Goal: Information Seeking & Learning: Check status

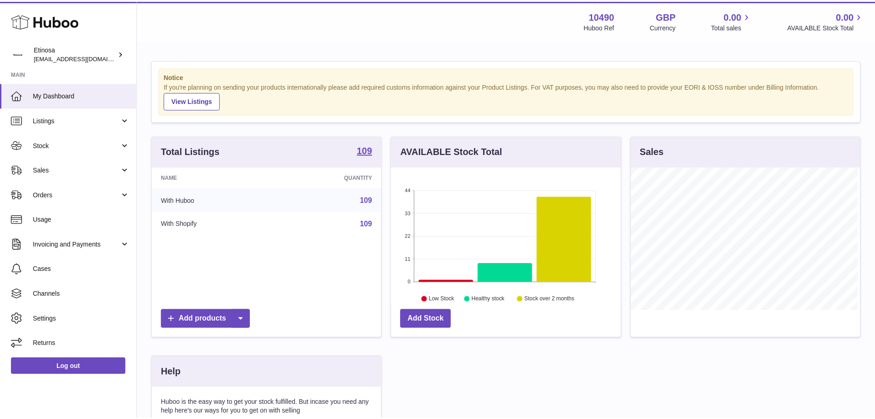
scroll to position [143, 232]
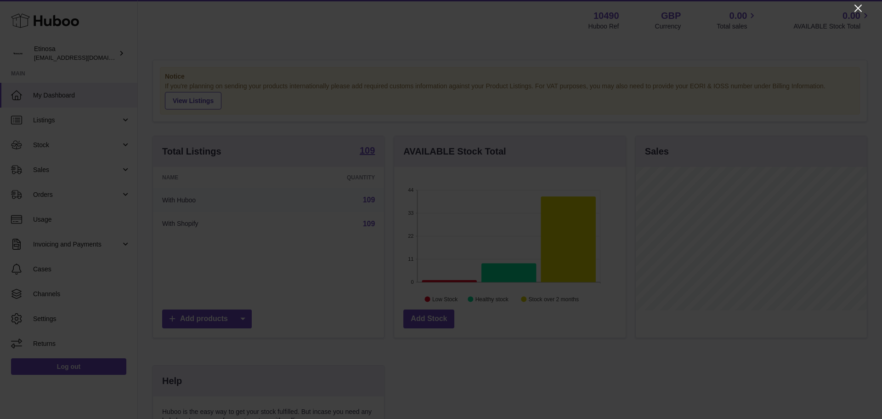
click at [856, 6] on icon "Close" at bounding box center [858, 8] width 7 height 7
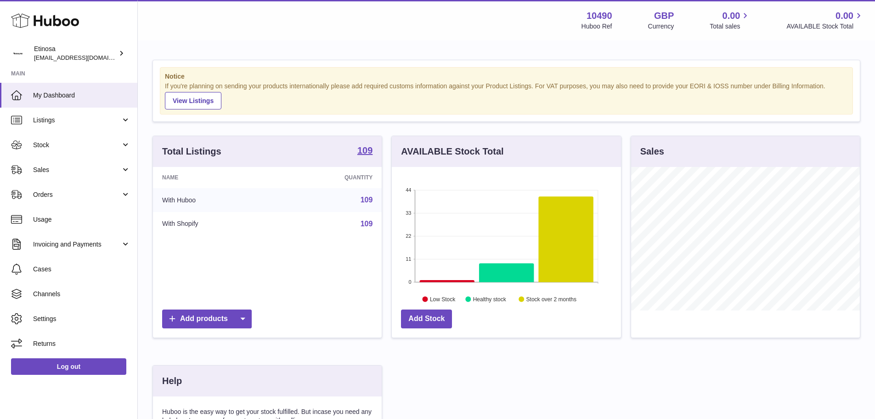
scroll to position [459332, 459247]
click at [69, 168] on span "Sales" at bounding box center [77, 169] width 88 height 9
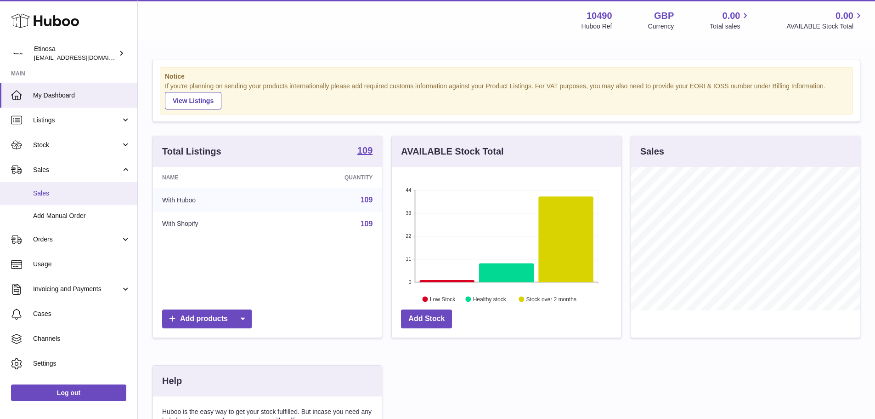
click at [63, 188] on link "Sales" at bounding box center [68, 193] width 137 height 23
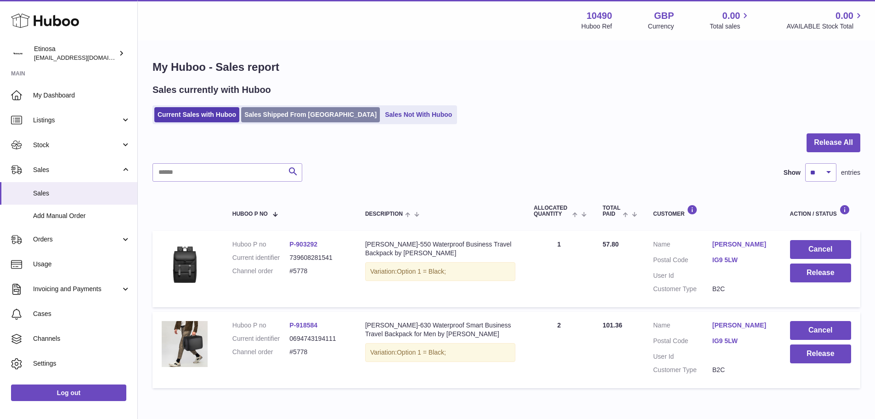
click at [261, 116] on link "Sales Shipped From [GEOGRAPHIC_DATA]" at bounding box center [310, 114] width 139 height 15
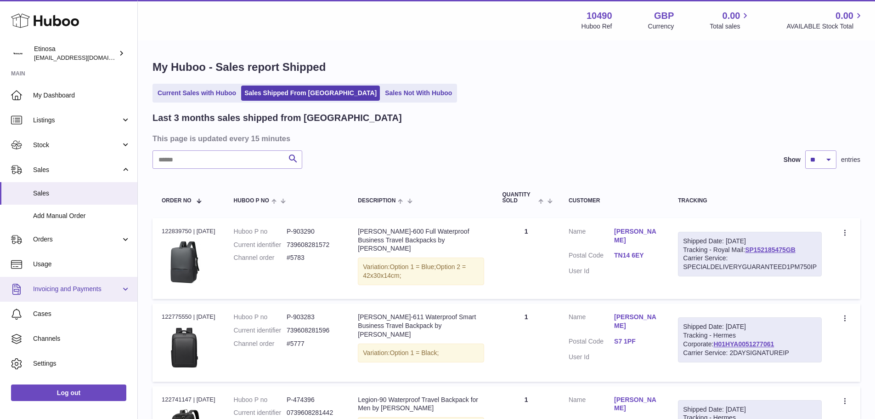
click at [89, 288] on span "Invoicing and Payments" at bounding box center [77, 288] width 88 height 9
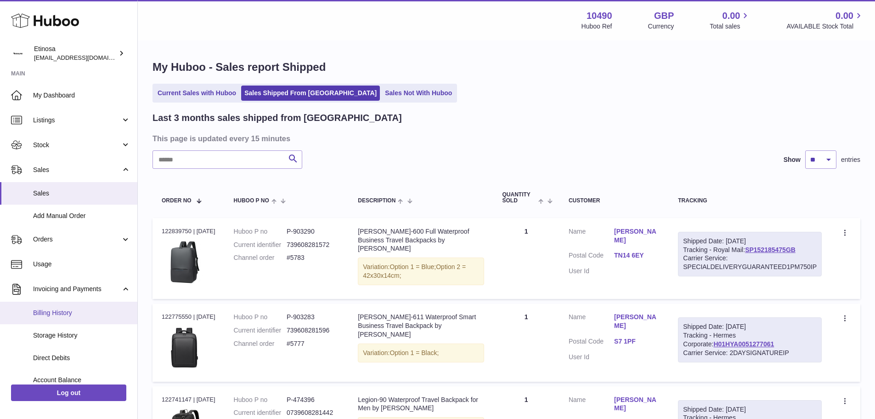
scroll to position [61, 0]
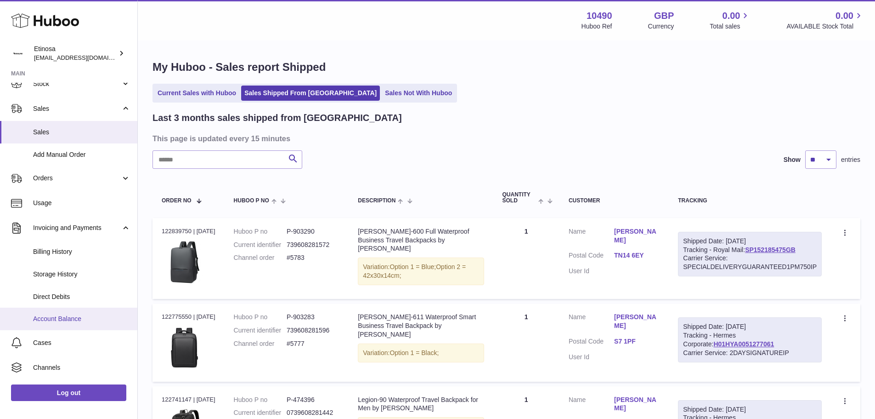
click at [91, 318] on span "Account Balance" at bounding box center [81, 318] width 97 height 9
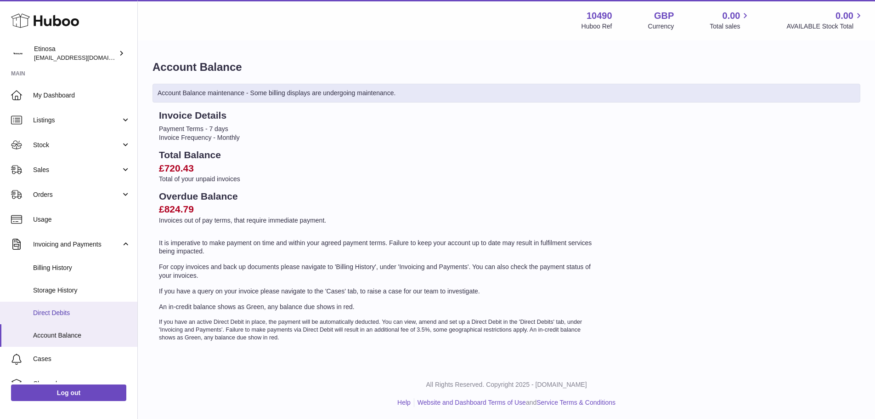
click at [80, 312] on span "Direct Debits" at bounding box center [81, 312] width 97 height 9
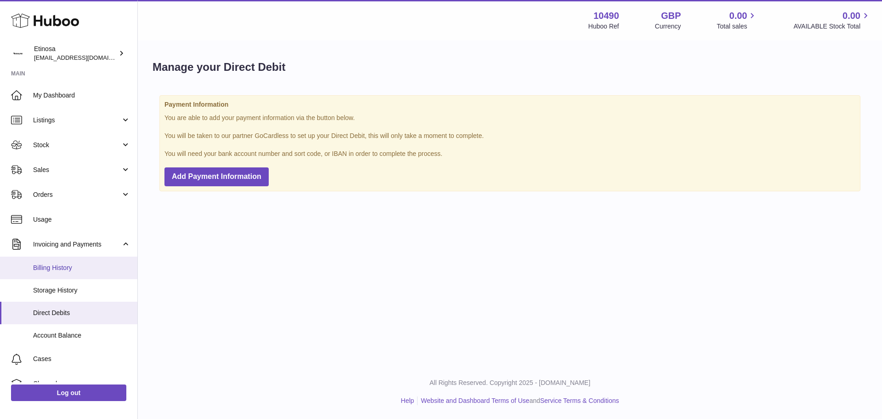
click at [85, 272] on link "Billing History" at bounding box center [68, 267] width 137 height 23
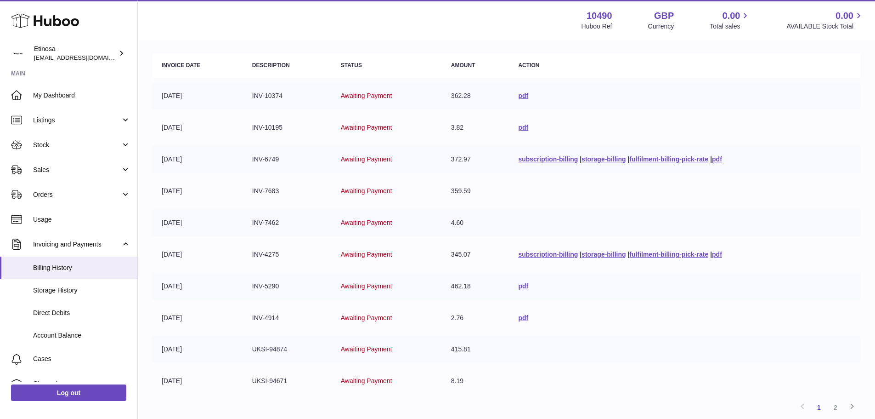
scroll to position [123, 0]
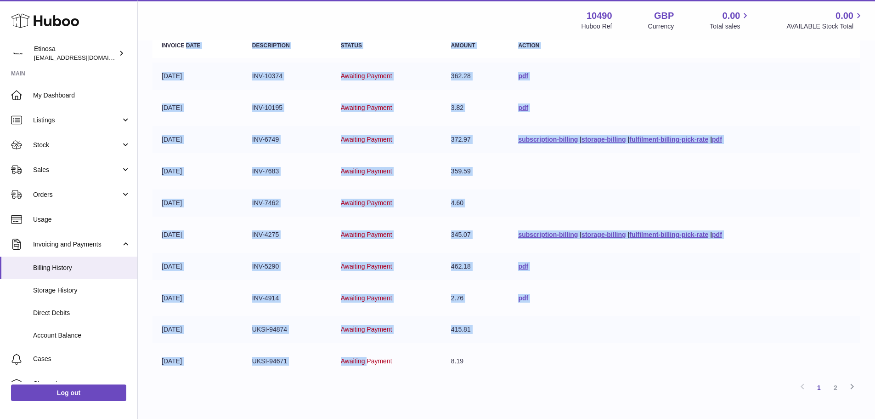
drag, startPoint x: 358, startPoint y: 365, endPoint x: 186, endPoint y: 49, distance: 360.0
click at [186, 49] on table "Invoice Date Description Status Amount Action 30-06-2025 INV-10374 Awaiting Pay…" at bounding box center [507, 204] width 708 height 350
click at [221, 221] on td "01-05-2025" at bounding box center [198, 234] width 91 height 27
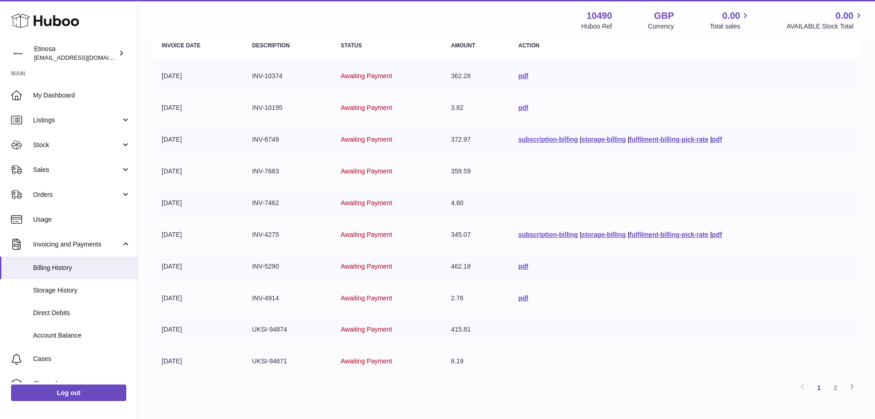
drag, startPoint x: 198, startPoint y: 363, endPoint x: 175, endPoint y: 351, distance: 26.5
click at [175, 351] on td "31-03-2025" at bounding box center [198, 360] width 91 height 27
click at [219, 341] on td "[DATE]" at bounding box center [198, 329] width 91 height 27
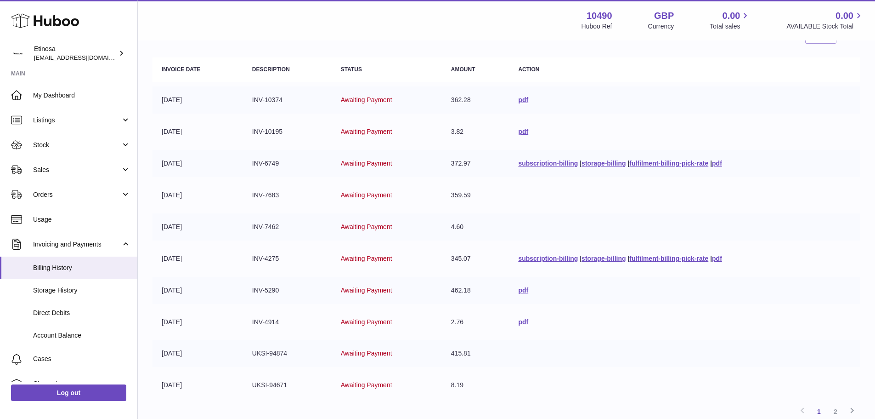
scroll to position [118, 0]
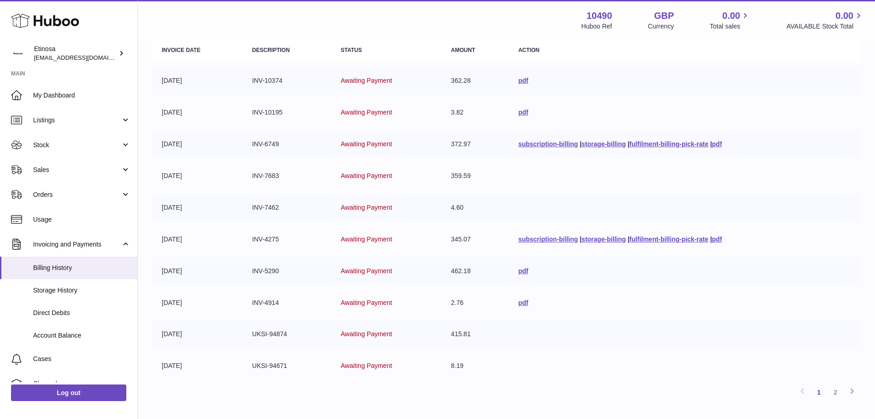
drag, startPoint x: 204, startPoint y: 369, endPoint x: 177, endPoint y: 368, distance: 26.7
click at [177, 368] on td "[DATE]" at bounding box center [198, 365] width 91 height 27
click at [175, 368] on td "[DATE]" at bounding box center [198, 365] width 91 height 27
click at [830, 392] on link "2" at bounding box center [836, 392] width 17 height 17
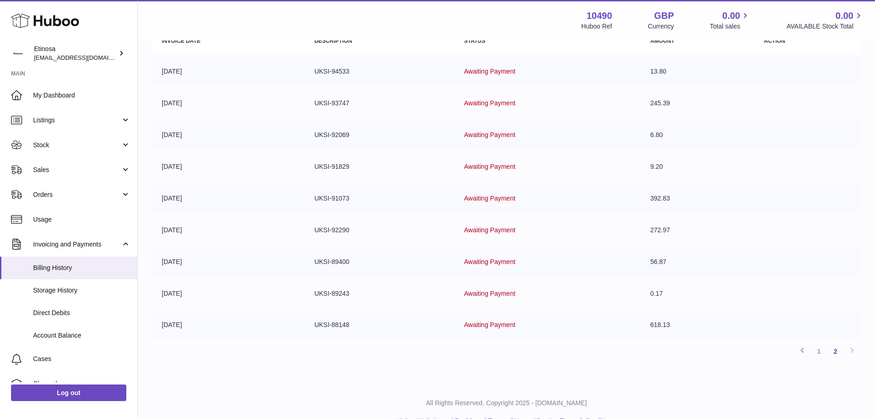
scroll to position [147, 0]
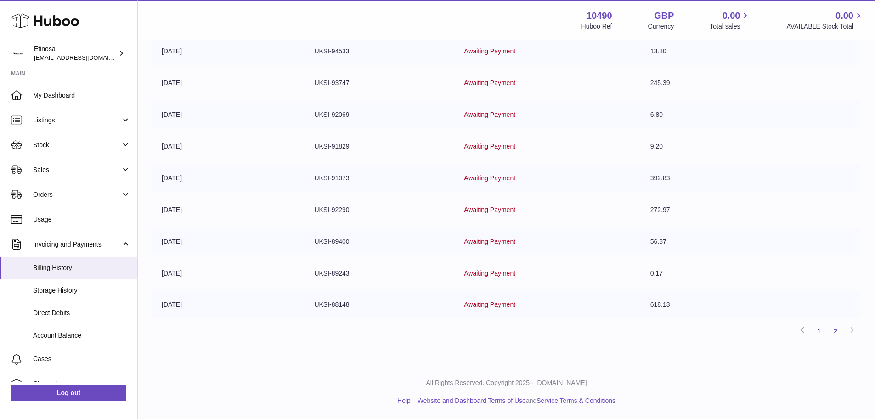
click at [822, 333] on link "1" at bounding box center [819, 331] width 17 height 17
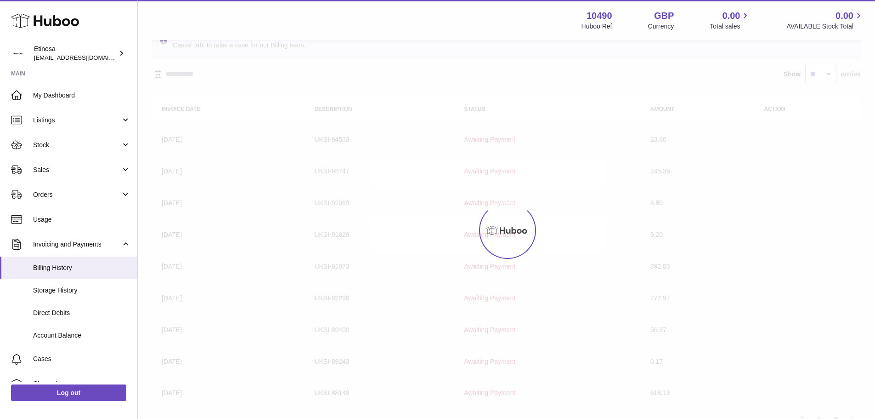
scroll to position [41, 0]
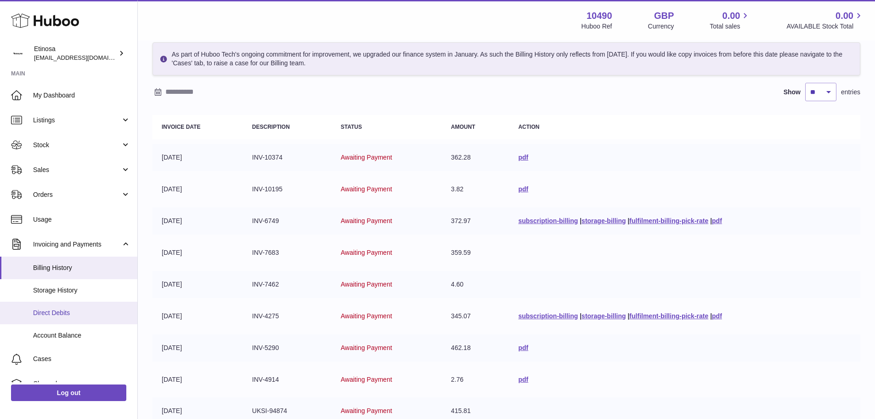
click at [75, 320] on link "Direct Debits" at bounding box center [68, 312] width 137 height 23
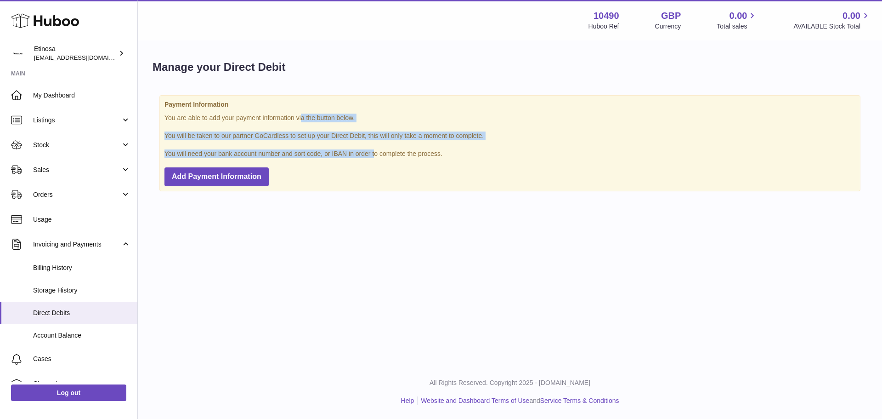
drag, startPoint x: 279, startPoint y: 117, endPoint x: 357, endPoint y: 145, distance: 83.6
click at [357, 145] on div "Payment Information You are able to add your payment information via the button…" at bounding box center [509, 143] width 701 height 96
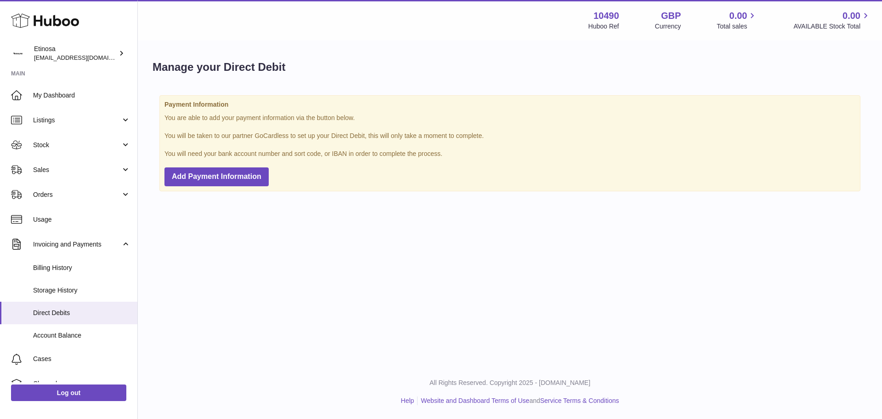
click at [371, 153] on p "You will need your bank account number and sort code, or IBAN in order to compl…" at bounding box center [509, 153] width 691 height 9
drag, startPoint x: 394, startPoint y: 154, endPoint x: 323, endPoint y: 149, distance: 70.5
click at [323, 149] on p "You will need your bank account number and sort code, or IBAN in order to compl…" at bounding box center [509, 153] width 691 height 9
click at [308, 141] on div "Payment Information You are able to add your payment information via the button…" at bounding box center [509, 143] width 701 height 96
click at [75, 268] on span "Billing History" at bounding box center [81, 267] width 97 height 9
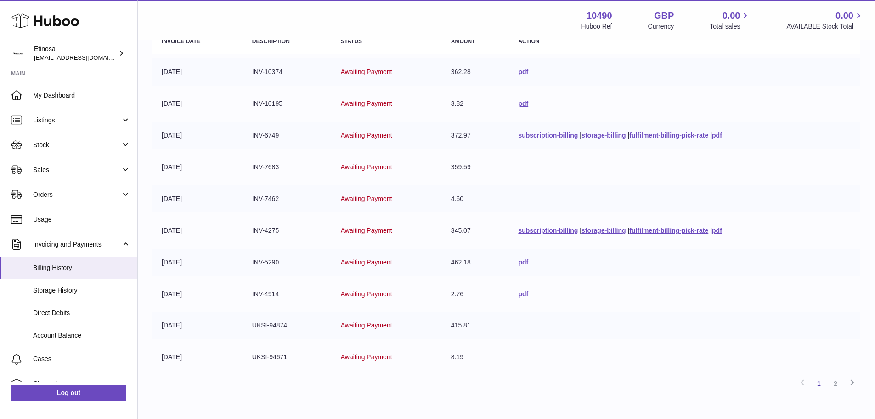
scroll to position [179, 0]
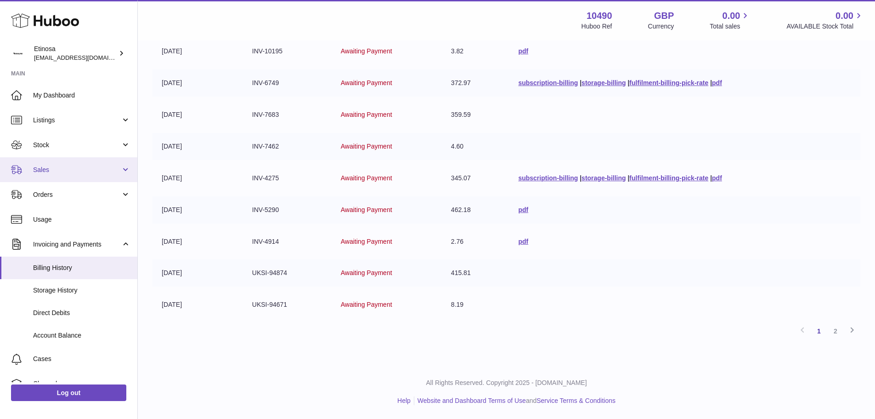
click at [85, 178] on link "Sales" at bounding box center [68, 169] width 137 height 25
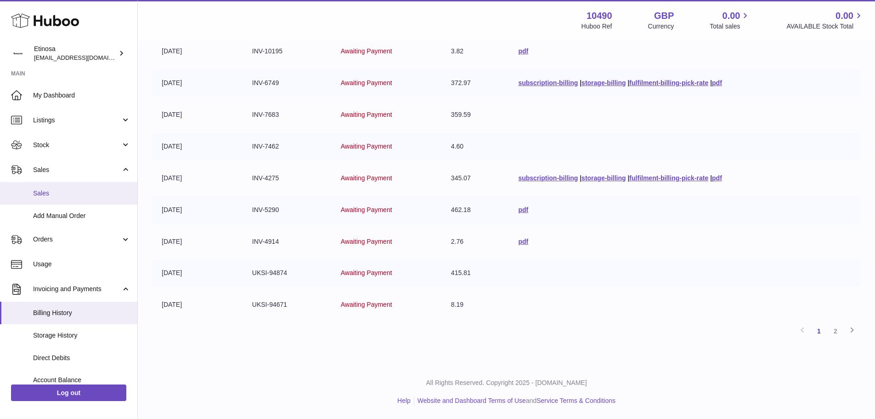
click at [83, 186] on link "Sales" at bounding box center [68, 193] width 137 height 23
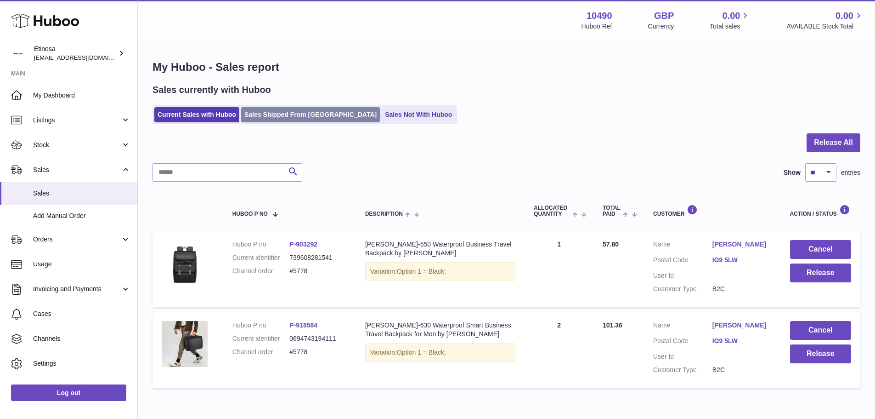
click at [281, 109] on link "Sales Shipped From [GEOGRAPHIC_DATA]" at bounding box center [310, 114] width 139 height 15
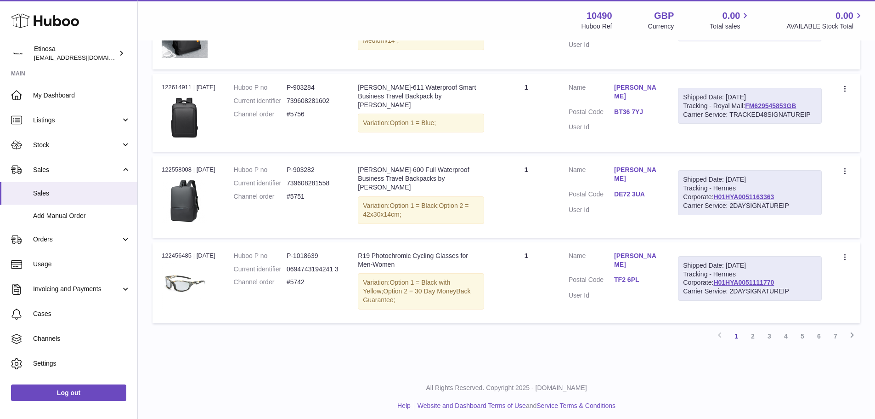
scroll to position [663, 0]
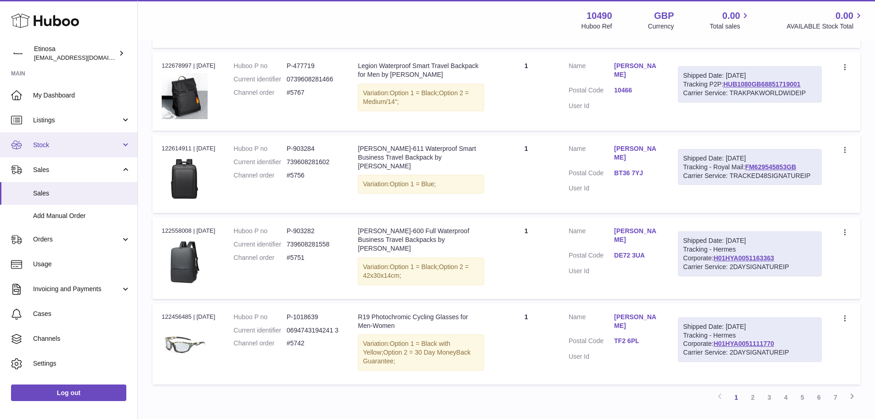
click at [70, 146] on span "Stock" at bounding box center [77, 145] width 88 height 9
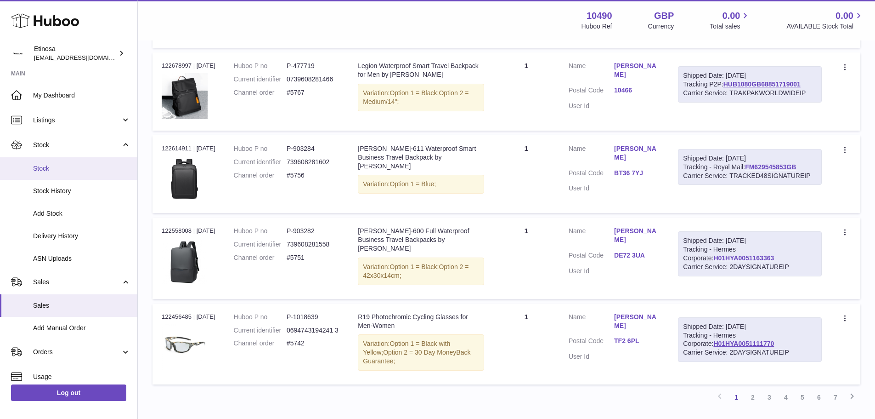
click at [68, 170] on span "Stock" at bounding box center [81, 168] width 97 height 9
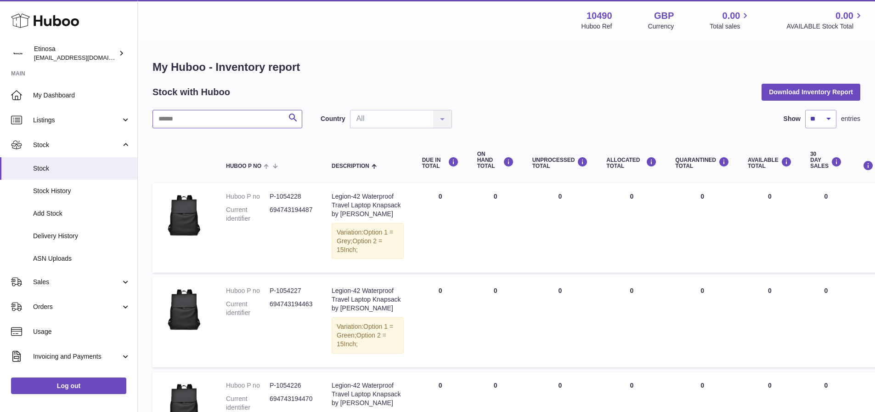
click at [225, 124] on input "text" at bounding box center [228, 119] width 150 height 18
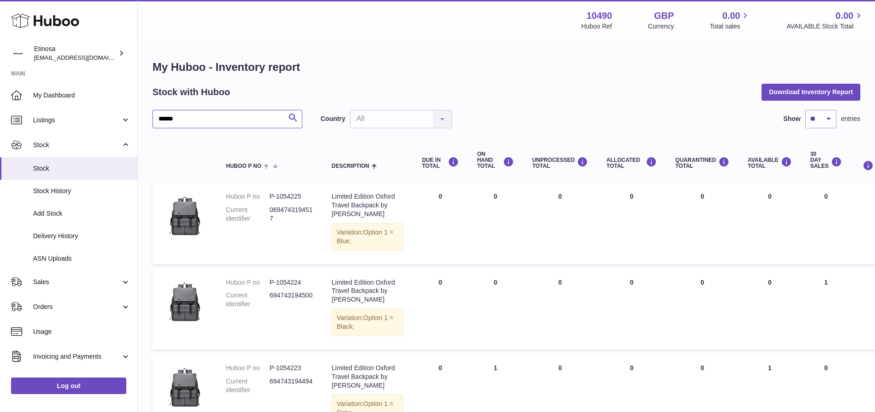
click at [200, 114] on input "******" at bounding box center [228, 119] width 150 height 18
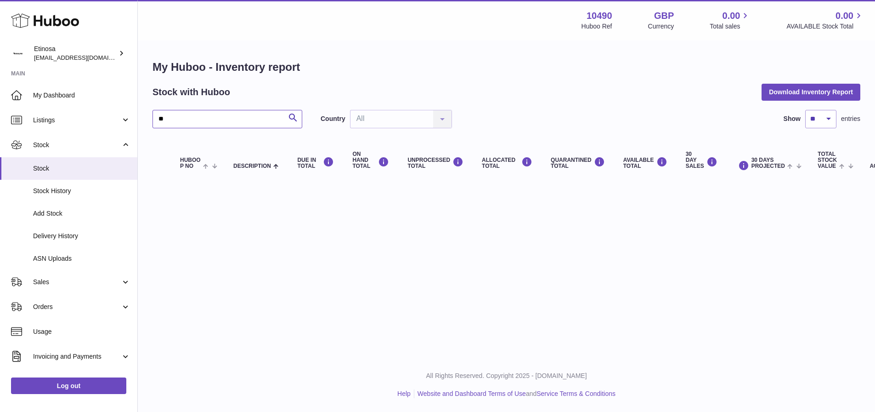
type input "*"
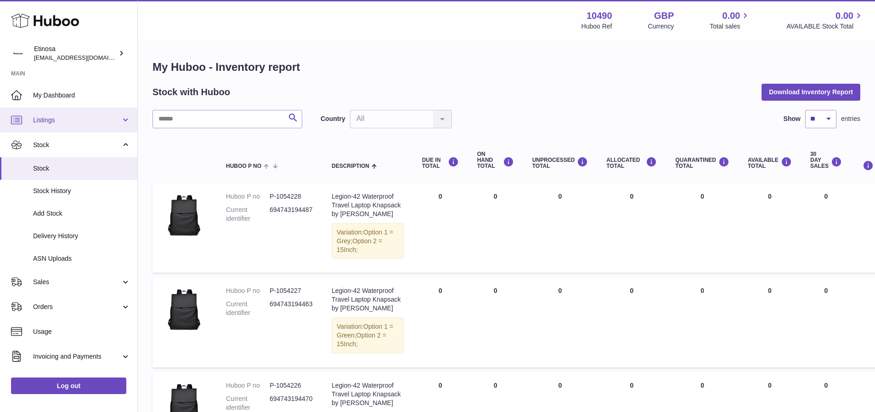
drag, startPoint x: 80, startPoint y: 112, endPoint x: 80, endPoint y: 119, distance: 6.9
click at [80, 112] on link "Listings" at bounding box center [68, 120] width 137 height 25
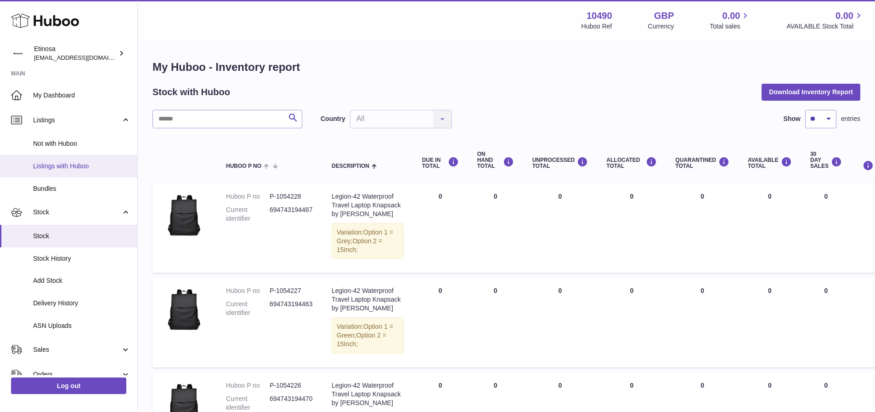
click at [73, 166] on span "Listings with Huboo" at bounding box center [81, 166] width 97 height 9
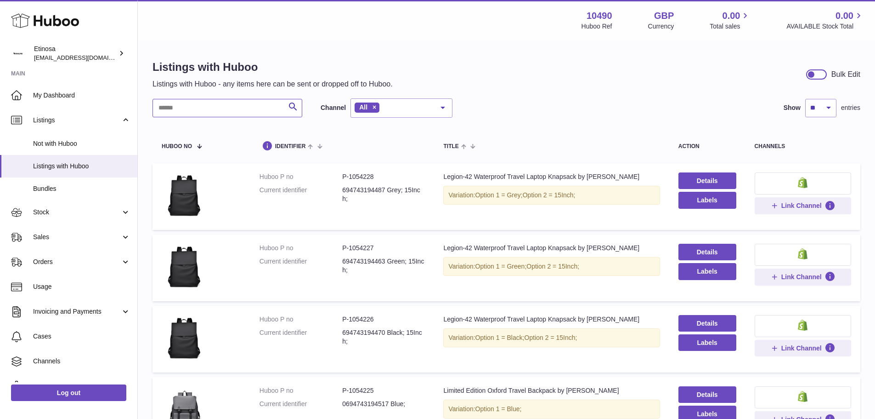
click at [200, 111] on input "text" at bounding box center [228, 108] width 150 height 18
click at [204, 106] on input "text" at bounding box center [228, 108] width 150 height 18
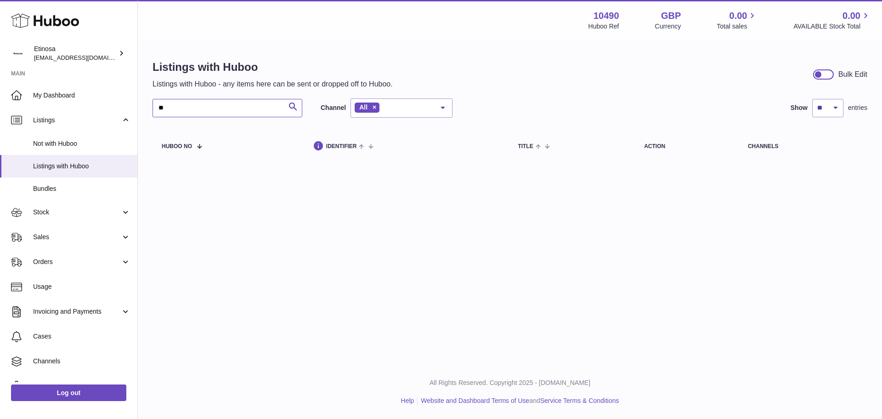
type input "*"
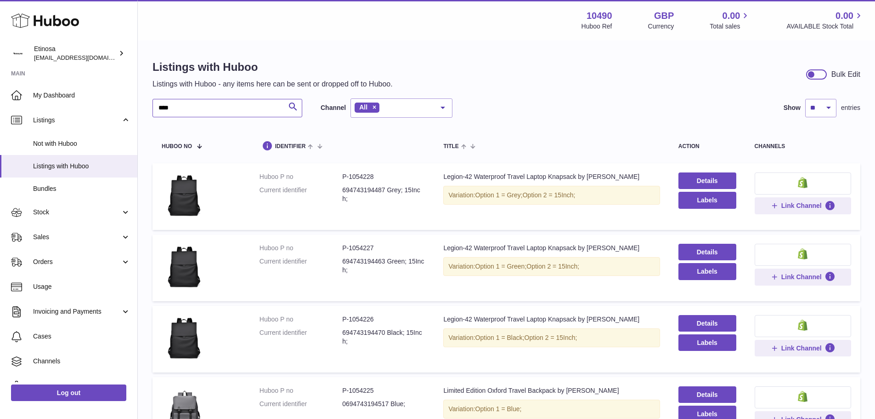
type input "*****"
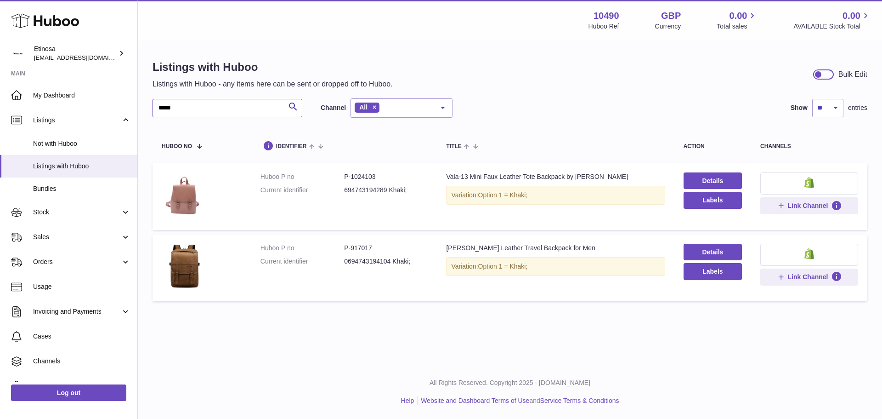
drag, startPoint x: 193, startPoint y: 110, endPoint x: 137, endPoint y: 111, distance: 56.5
click at [138, 111] on div "Listings with Huboo Listings with Huboo - any items here can be sent or dropped…" at bounding box center [510, 182] width 744 height 283
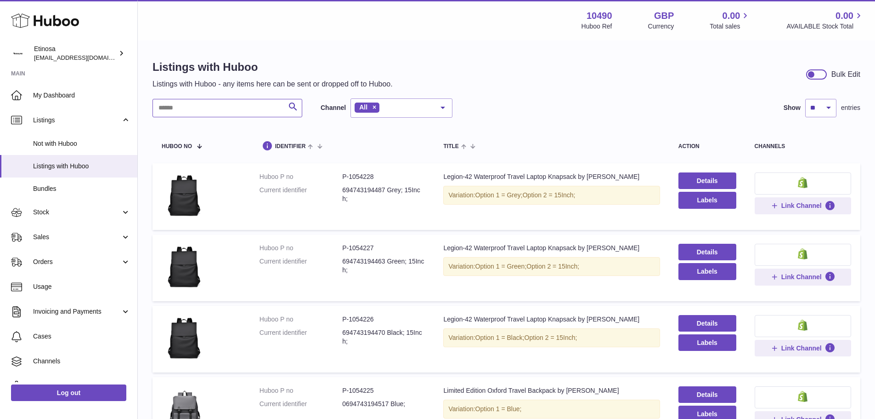
click at [195, 107] on input "text" at bounding box center [228, 108] width 150 height 18
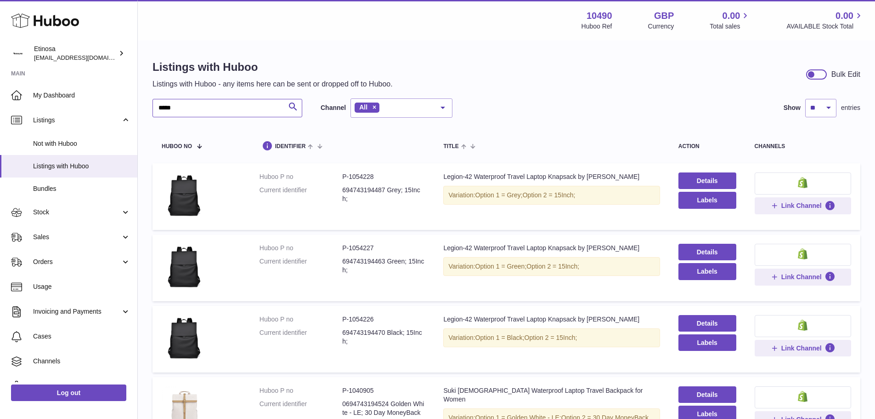
type input "******"
drag, startPoint x: 196, startPoint y: 113, endPoint x: 131, endPoint y: 113, distance: 64.8
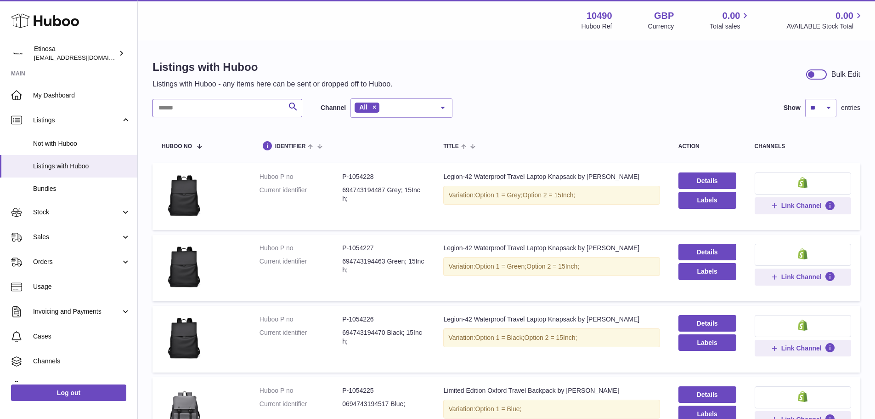
click at [231, 106] on input "text" at bounding box center [228, 108] width 150 height 18
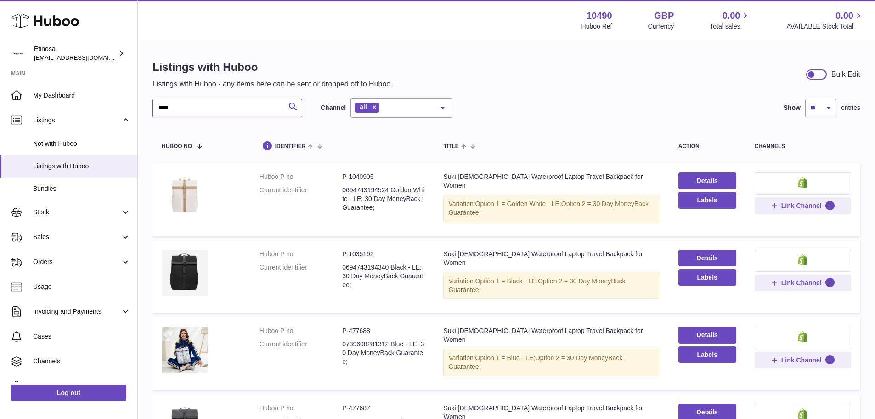
click at [235, 114] on input "****" at bounding box center [228, 108] width 150 height 18
paste input "**"
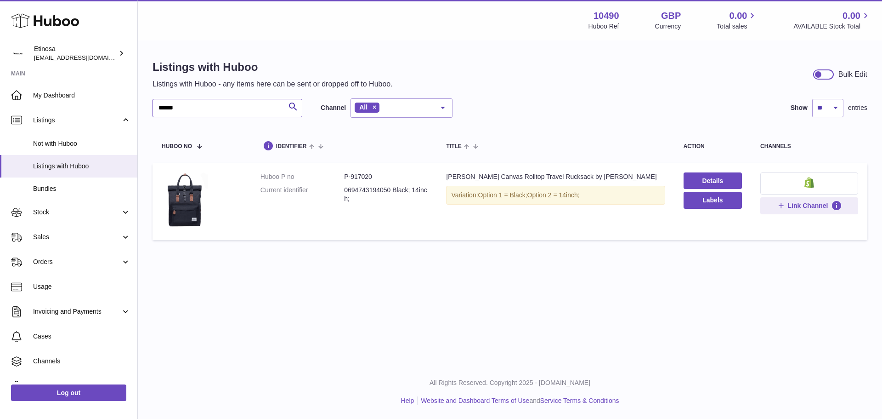
type input "******"
